Goal: Information Seeking & Learning: Learn about a topic

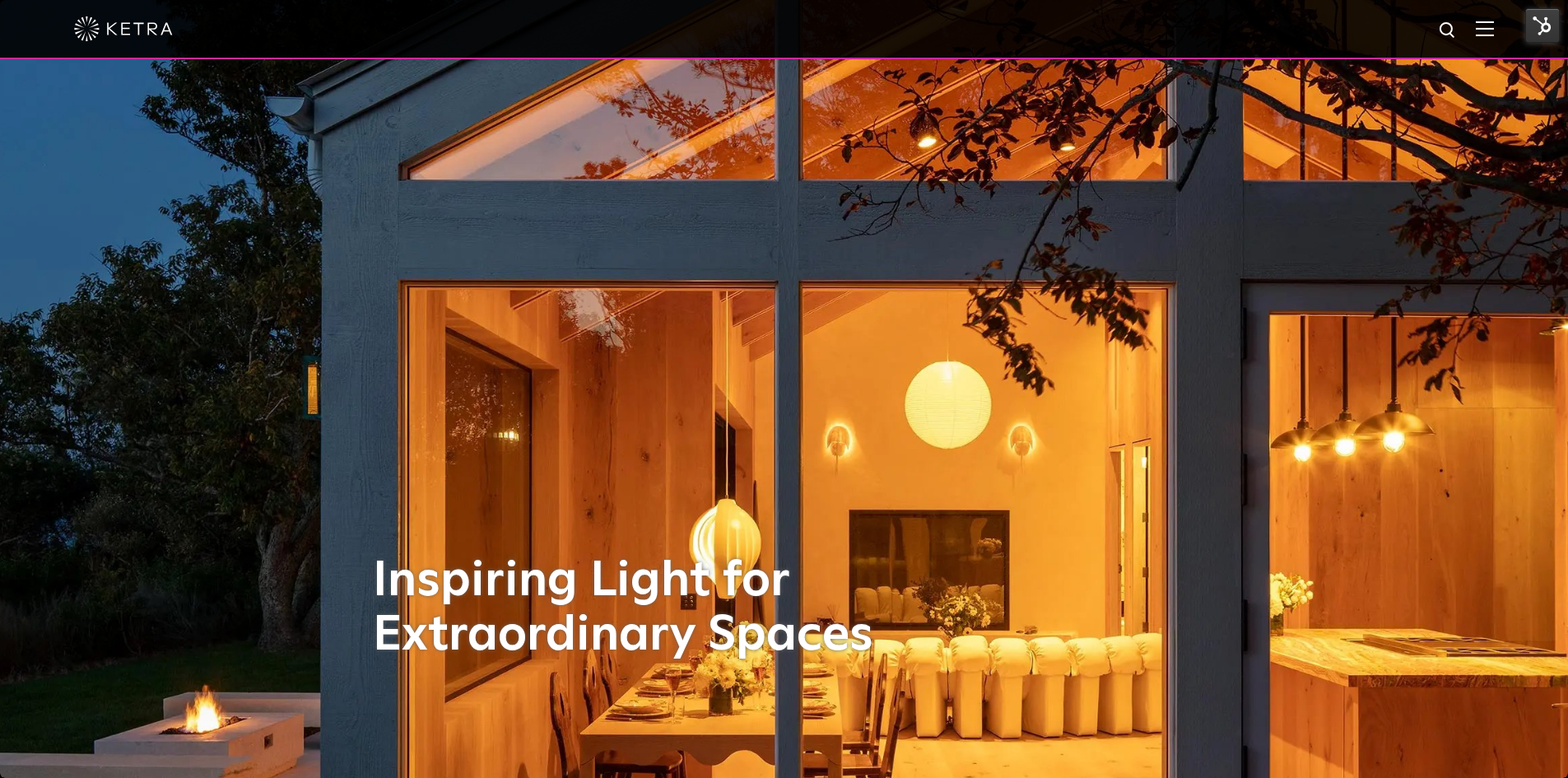
click at [1489, 29] on img at bounding box center [1485, 28] width 18 height 16
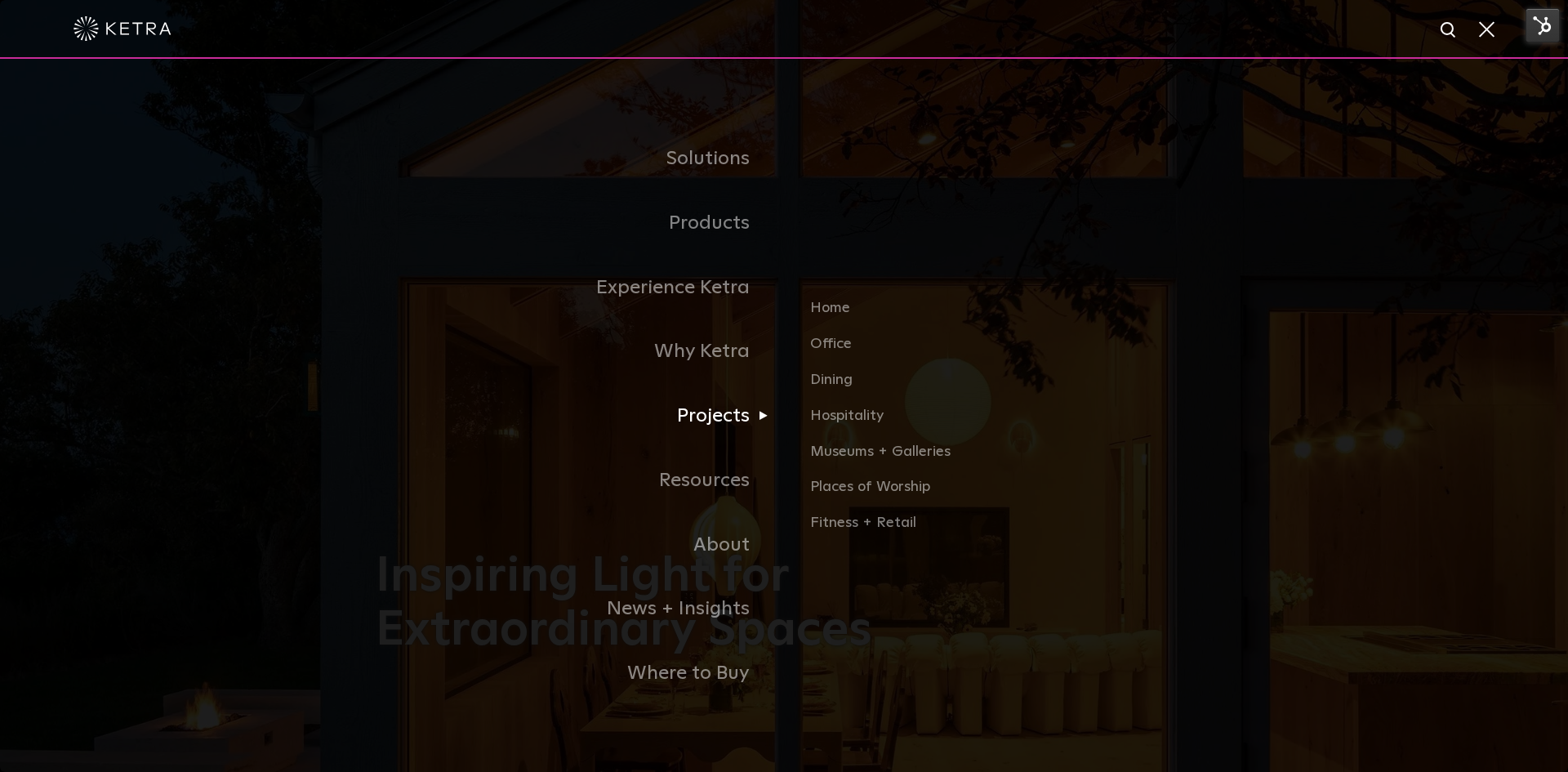
click at [691, 425] on link "Projects" at bounding box center [580, 416] width 409 height 64
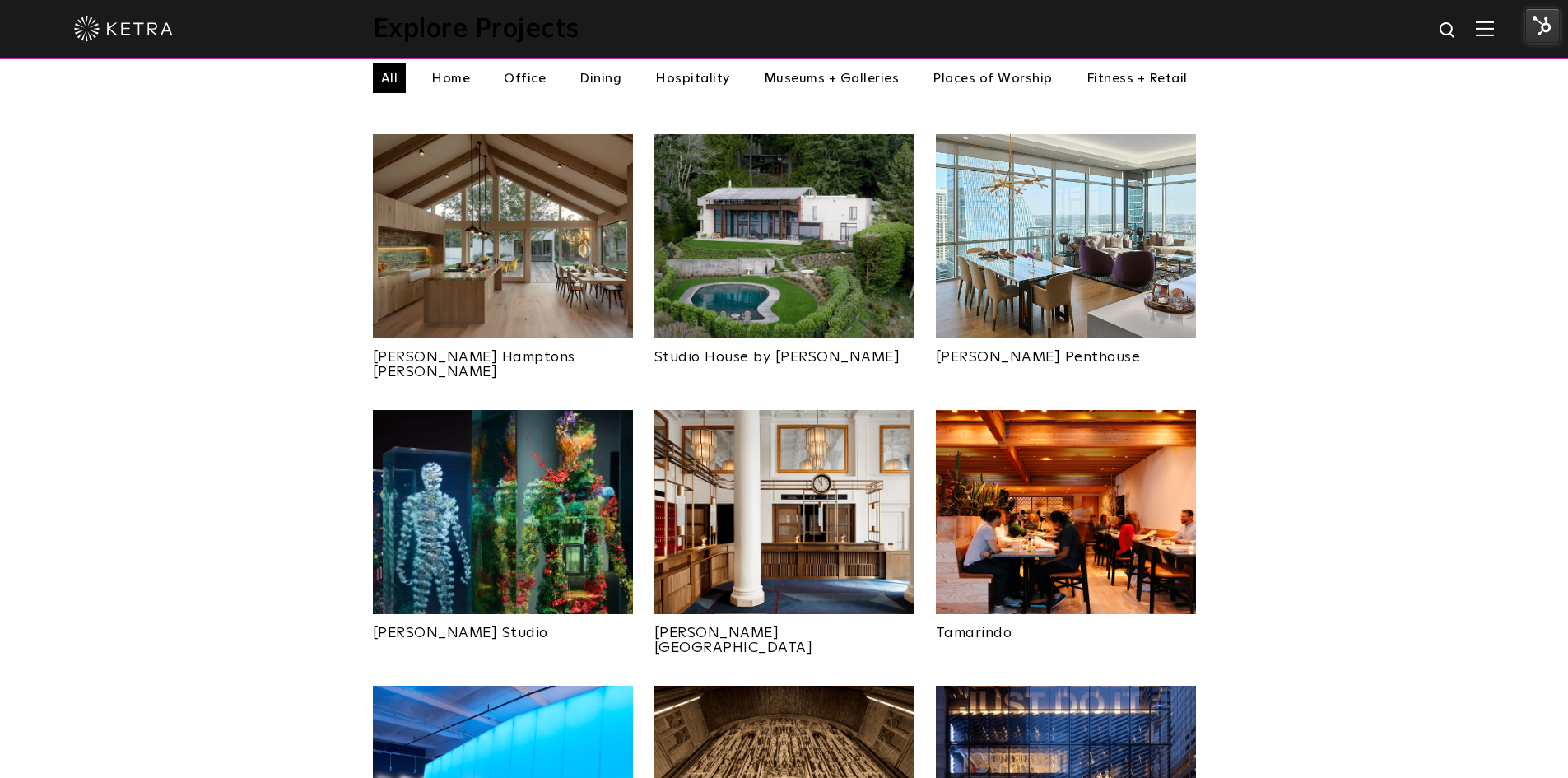
scroll to position [247, 0]
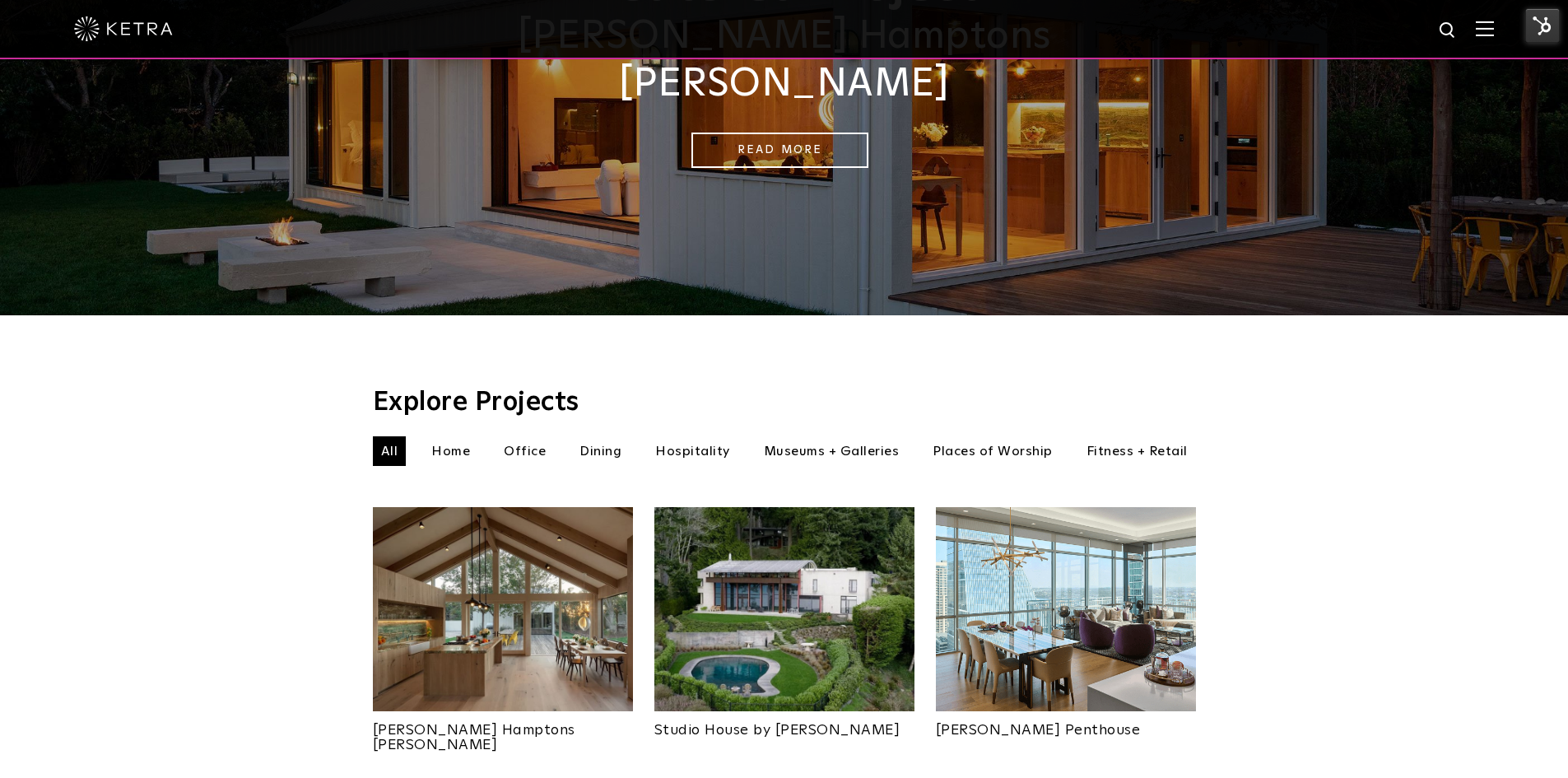
click at [514, 436] on li "Office" at bounding box center [524, 451] width 59 height 30
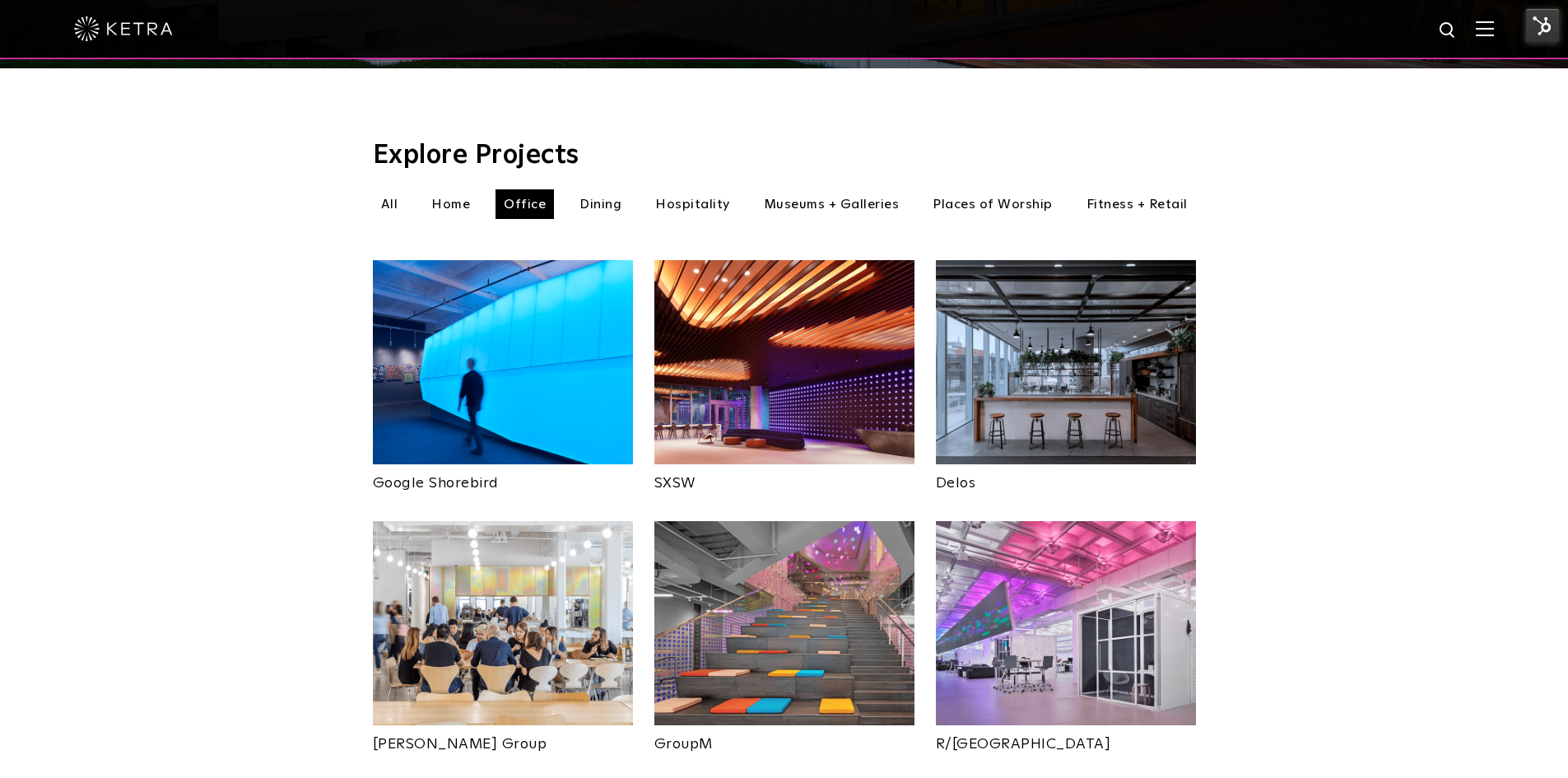
scroll to position [740, 0]
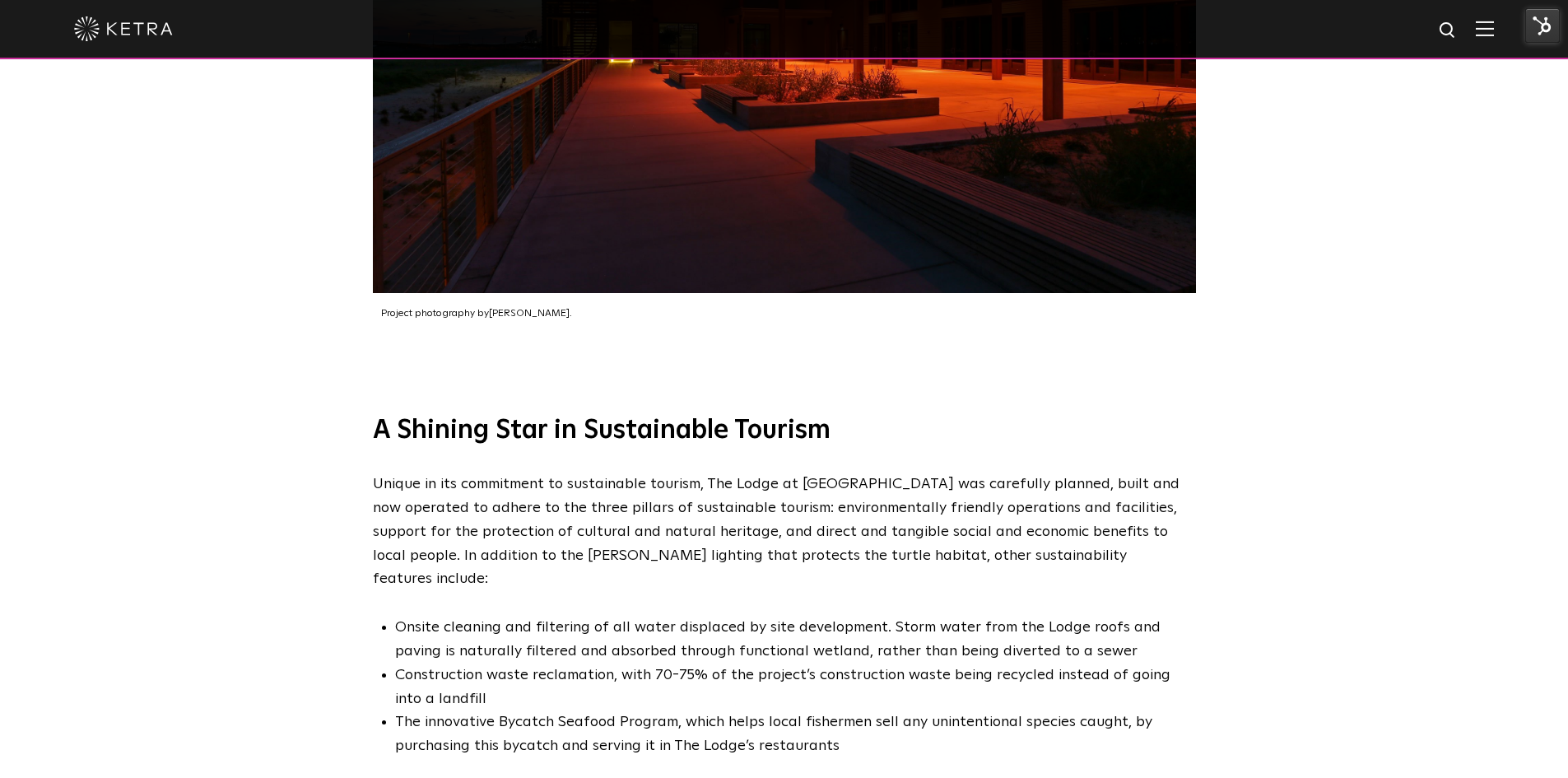
scroll to position [3209, 0]
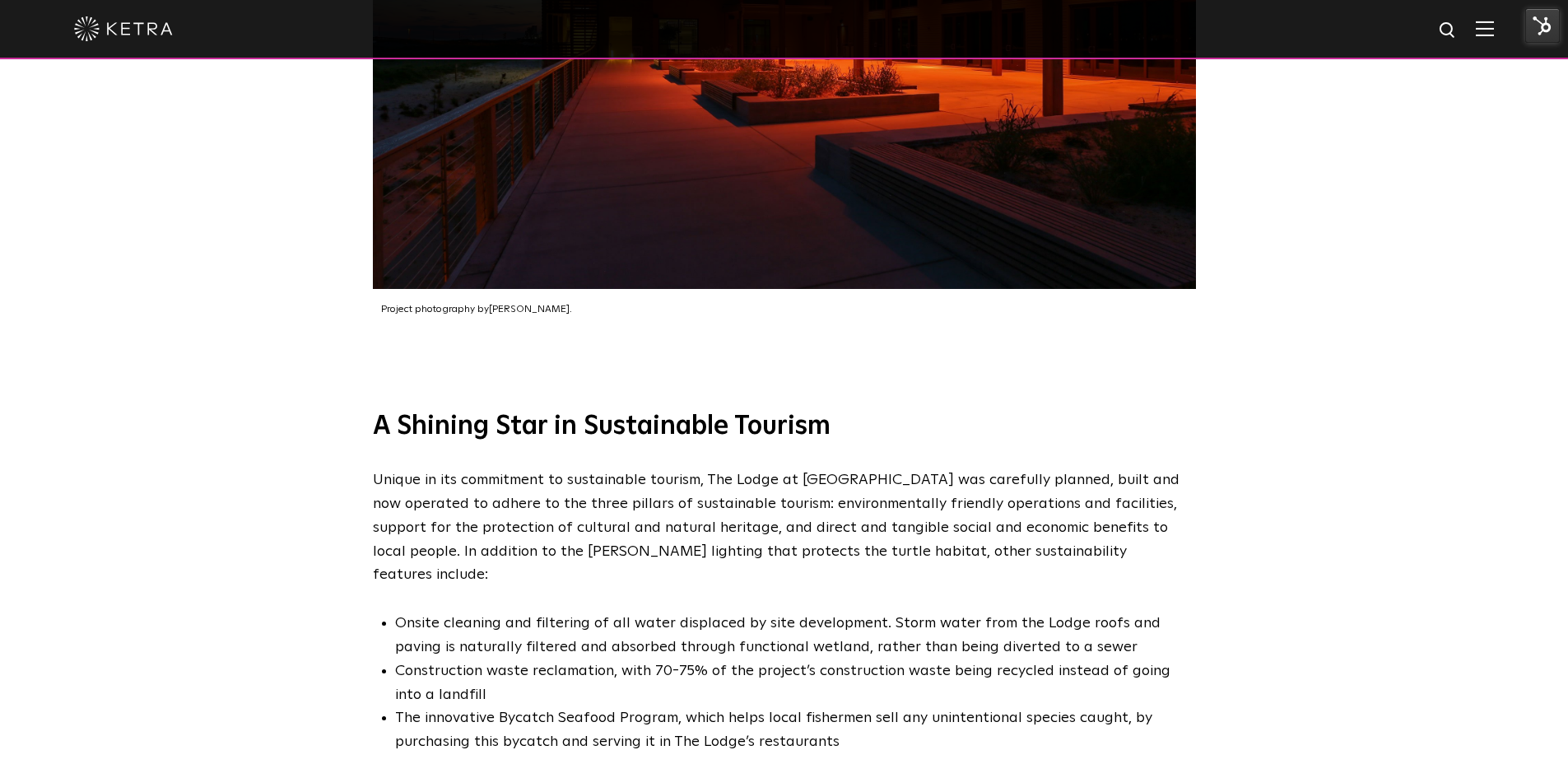
drag, startPoint x: 1489, startPoint y: 30, endPoint x: 1468, endPoint y: 61, distance: 37.4
click at [1489, 30] on img at bounding box center [1485, 28] width 18 height 16
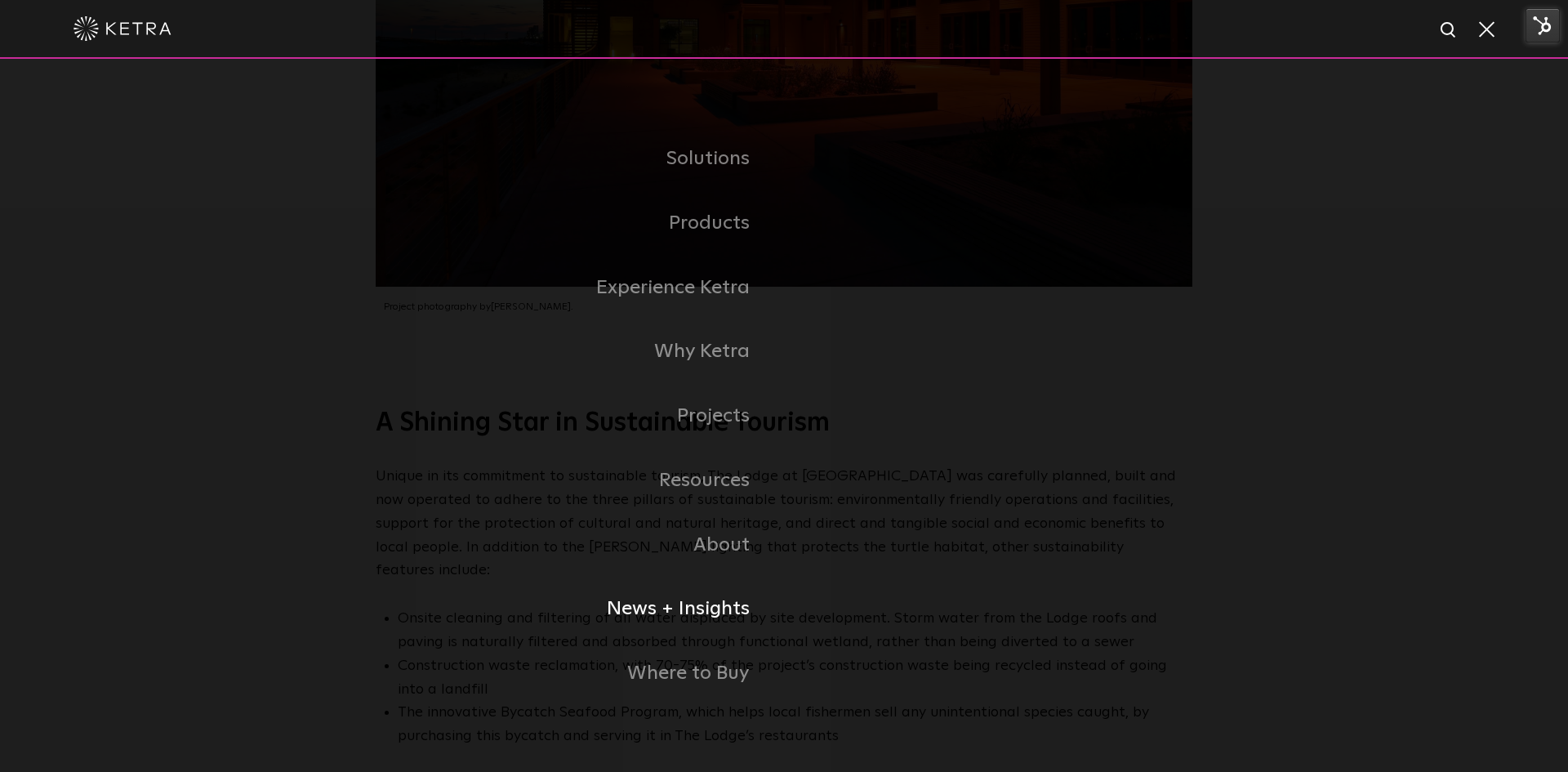
click at [719, 608] on link "News + Insights" at bounding box center [580, 609] width 409 height 64
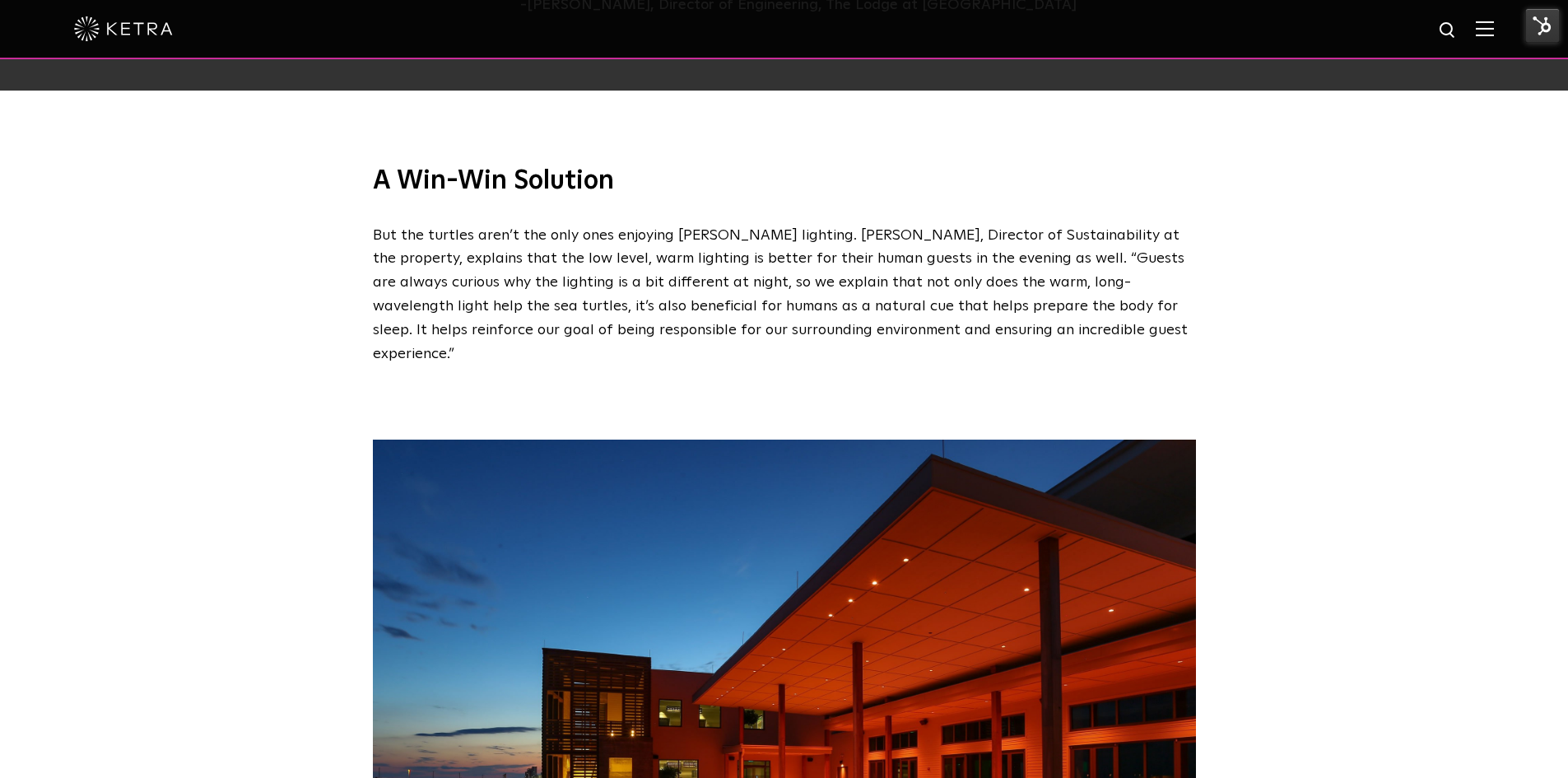
scroll to position [1728, 0]
